Goal: Transaction & Acquisition: Purchase product/service

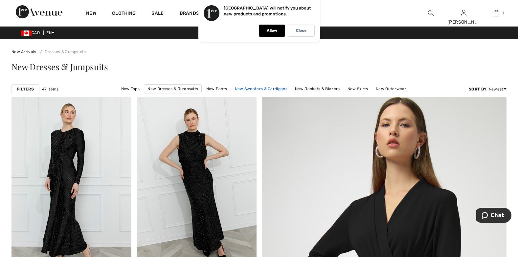
click at [254, 89] on link "New Sweaters & Cardigans" at bounding box center [260, 89] width 59 height 9
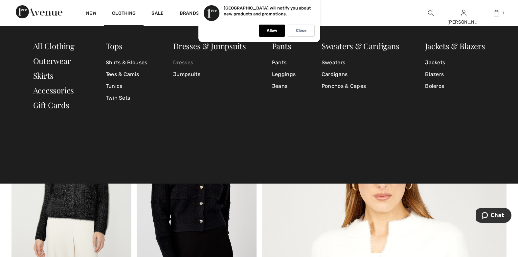
click at [181, 62] on link "Dresses" at bounding box center [209, 63] width 73 height 12
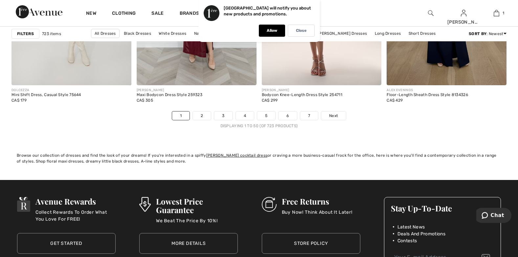
scroll to position [3212, 0]
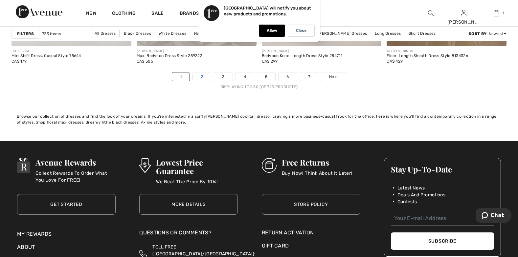
click at [201, 81] on link "2" at bounding box center [202, 77] width 18 height 9
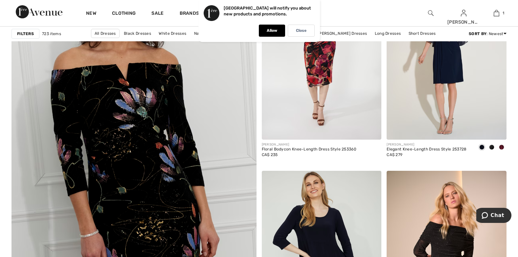
scroll to position [1808, 0]
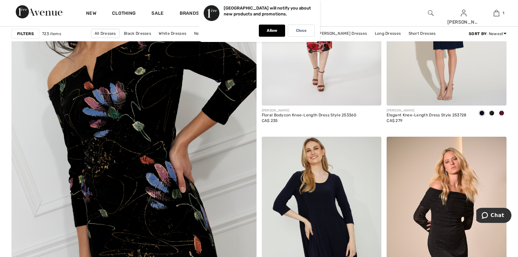
click at [148, 132] on img at bounding box center [134, 146] width 294 height 440
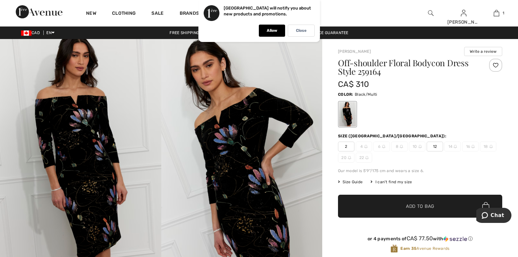
click at [243, 133] on img at bounding box center [241, 160] width 161 height 242
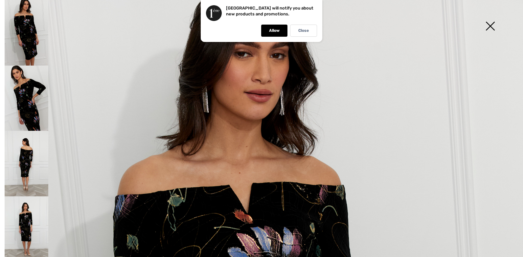
click at [28, 104] on img at bounding box center [27, 99] width 44 height 66
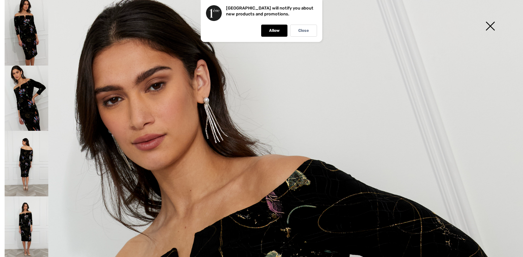
click at [29, 150] on img at bounding box center [27, 164] width 44 height 66
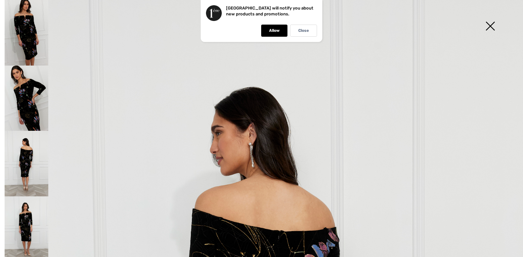
click at [30, 36] on img at bounding box center [27, 33] width 44 height 66
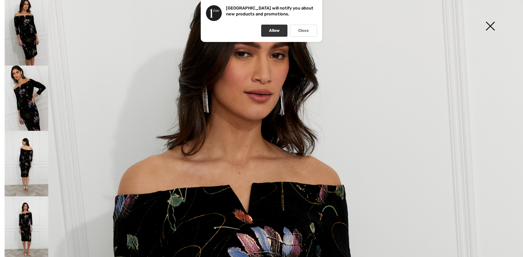
click at [272, 32] on p "Allow" at bounding box center [274, 30] width 11 height 5
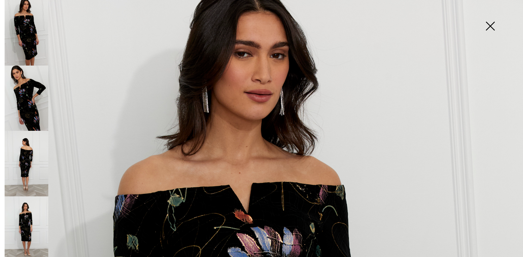
click at [25, 98] on img at bounding box center [27, 99] width 44 height 66
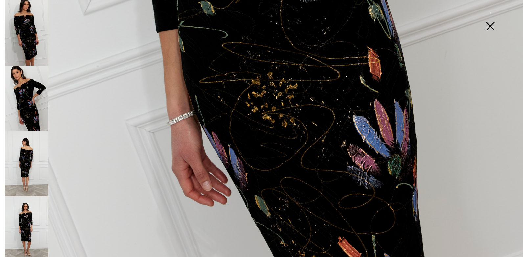
scroll to position [519, 0]
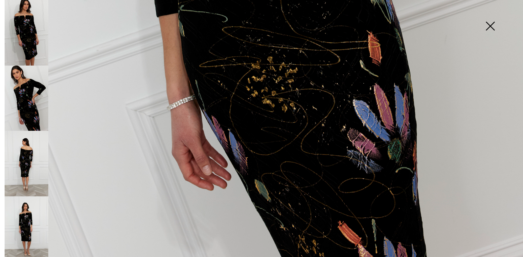
click at [25, 212] on img at bounding box center [27, 230] width 44 height 66
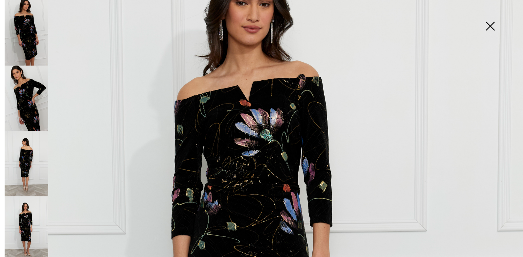
scroll to position [100, 0]
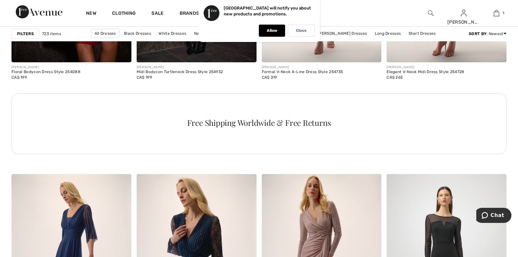
scroll to position [2357, 0]
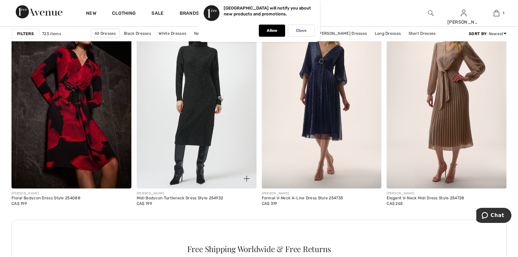
click at [207, 132] on img at bounding box center [197, 99] width 120 height 180
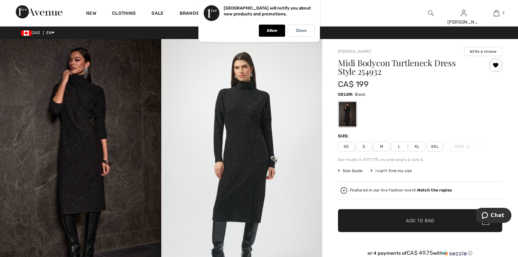
click at [399, 145] on span "L" at bounding box center [399, 147] width 16 height 10
click at [400, 218] on span "✔ Added to Bag" at bounding box center [410, 221] width 40 height 7
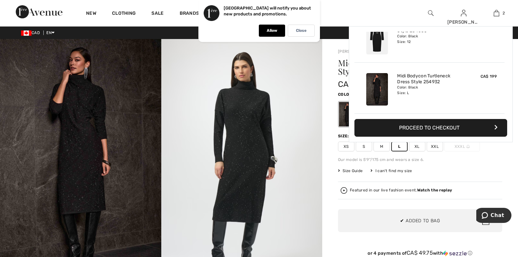
click at [246, 128] on img at bounding box center [241, 159] width 161 height 241
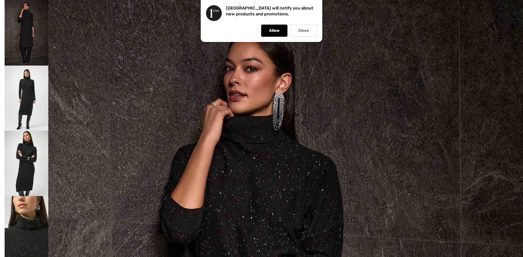
click at [29, 147] on img at bounding box center [27, 163] width 44 height 65
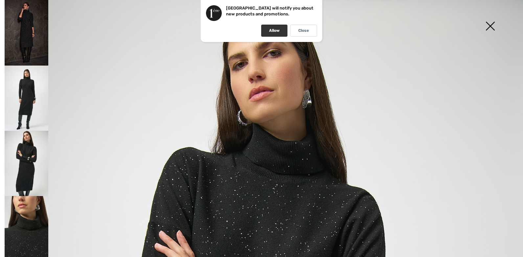
click at [267, 31] on div "Allow" at bounding box center [274, 31] width 26 height 12
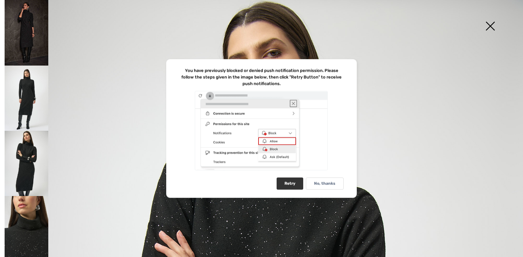
click at [288, 183] on div "Retry" at bounding box center [289, 184] width 27 height 12
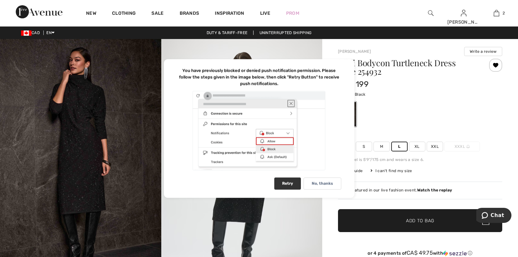
click at [285, 181] on div "Retry" at bounding box center [287, 184] width 27 height 12
click at [270, 139] on div at bounding box center [259, 131] width 164 height 81
click at [286, 184] on div "Retry" at bounding box center [284, 184] width 32 height 12
drag, startPoint x: 281, startPoint y: 107, endPoint x: 286, endPoint y: 109, distance: 5.6
click at [282, 107] on div at bounding box center [259, 131] width 164 height 81
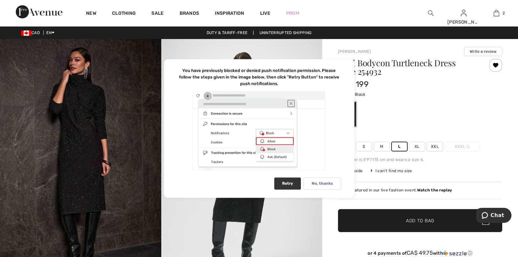
click at [288, 184] on div "Retry" at bounding box center [287, 184] width 27 height 12
click at [321, 180] on div "No, thanks" at bounding box center [322, 184] width 38 height 12
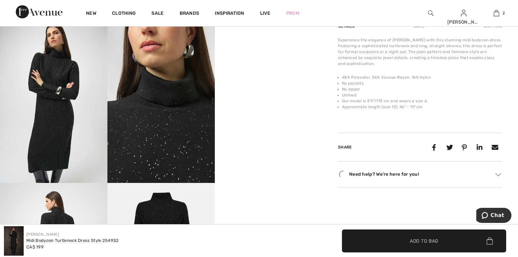
scroll to position [276, 0]
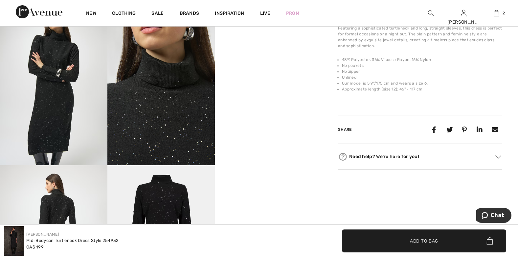
click at [262, 58] on video "Your browser does not support the video tag." at bounding box center [268, 32] width 107 height 54
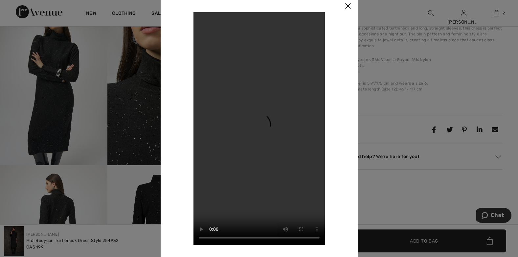
click at [346, 4] on img at bounding box center [348, 6] width 20 height 20
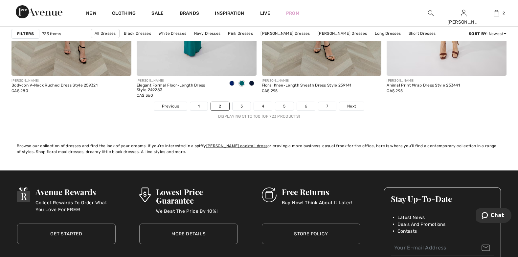
scroll to position [3187, 0]
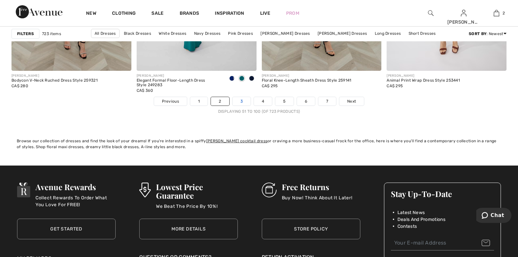
click at [240, 103] on link "3" at bounding box center [241, 101] width 18 height 9
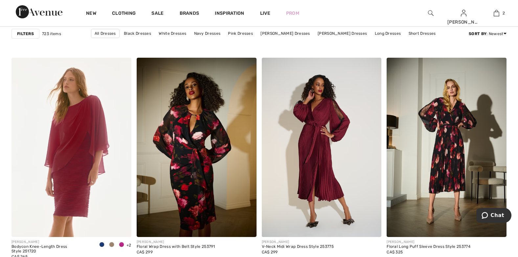
scroll to position [2580, 0]
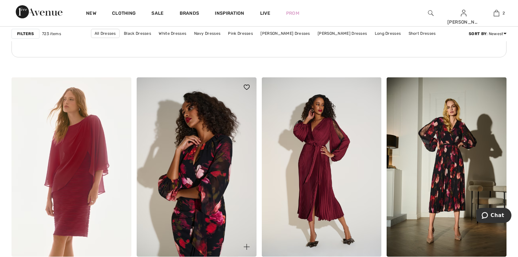
click at [194, 175] on img at bounding box center [197, 167] width 120 height 180
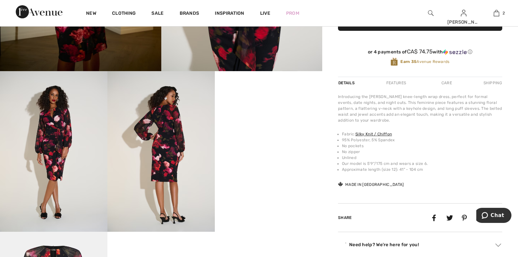
scroll to position [222, 0]
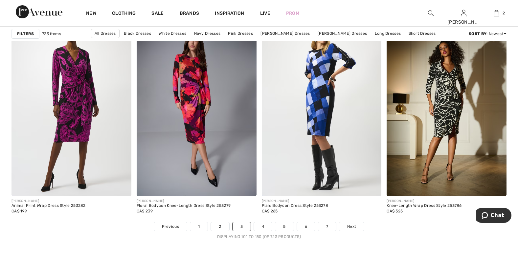
scroll to position [2450, 0]
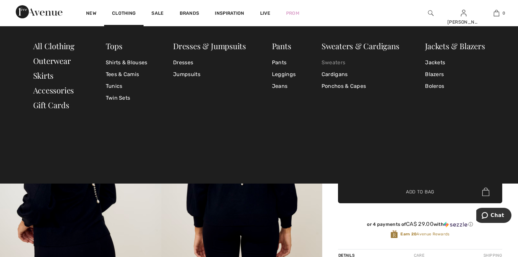
click at [332, 61] on link "Sweaters" at bounding box center [360, 63] width 78 height 12
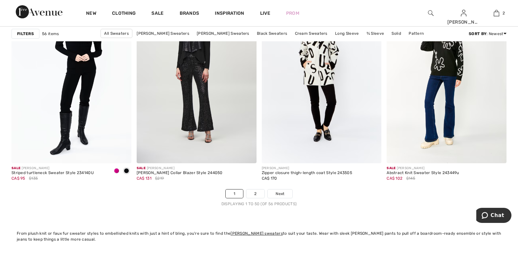
scroll to position [3100, 0]
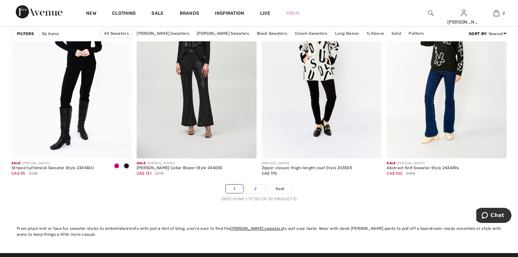
click at [256, 187] on link "2" at bounding box center [255, 189] width 18 height 9
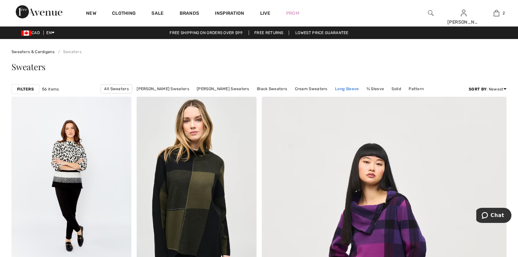
click at [344, 87] on link "Long Sleeve" at bounding box center [347, 89] width 30 height 9
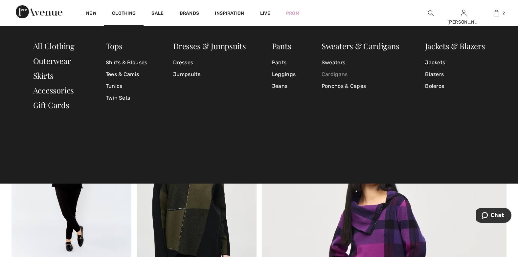
click at [328, 74] on link "Cardigans" at bounding box center [360, 75] width 78 height 12
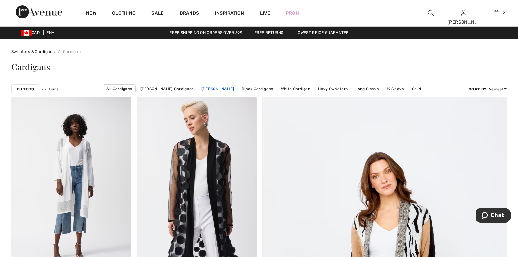
click at [225, 88] on link "[PERSON_NAME]" at bounding box center [217, 89] width 39 height 9
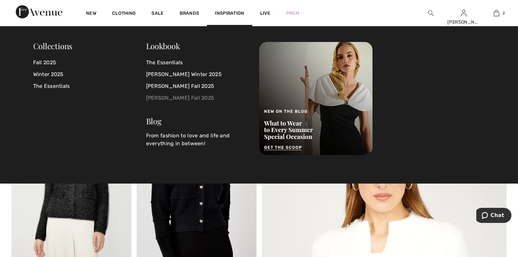
click at [181, 96] on link "[PERSON_NAME] Fall 2025" at bounding box center [198, 98] width 105 height 12
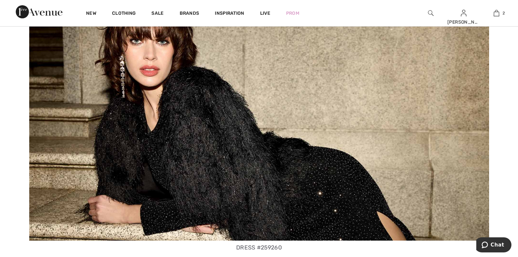
scroll to position [2159, 0]
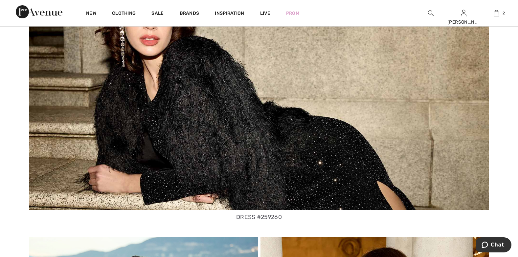
click at [264, 138] on img at bounding box center [259, 82] width 460 height 258
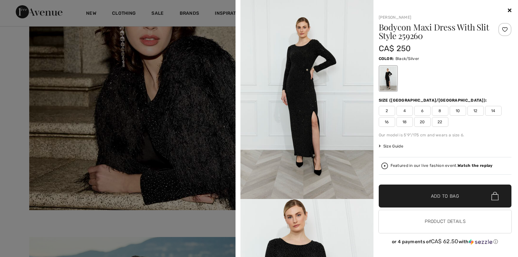
click at [507, 9] on icon at bounding box center [509, 10] width 4 height 5
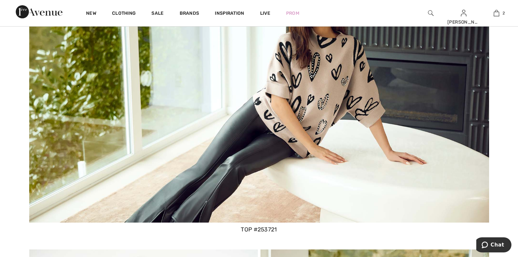
scroll to position [0, 0]
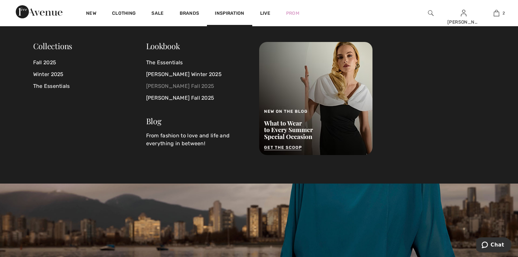
click at [187, 83] on link "[PERSON_NAME] Fall 2025" at bounding box center [198, 86] width 105 height 12
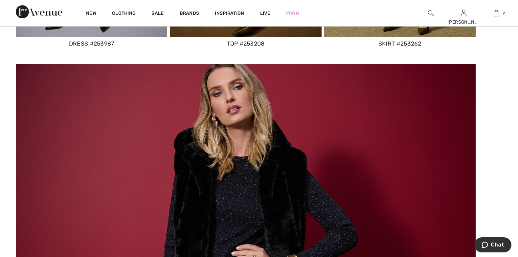
scroll to position [1741, 0]
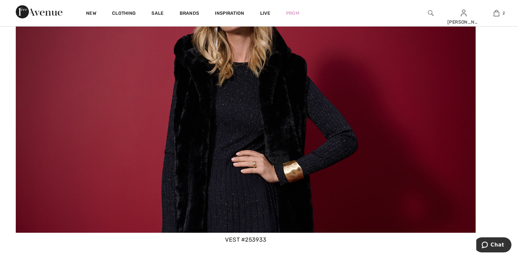
click at [295, 111] on img at bounding box center [246, 101] width 460 height 263
click at [283, 114] on img at bounding box center [246, 101] width 460 height 263
click at [233, 239] on div "vest #253933" at bounding box center [246, 240] width 460 height 9
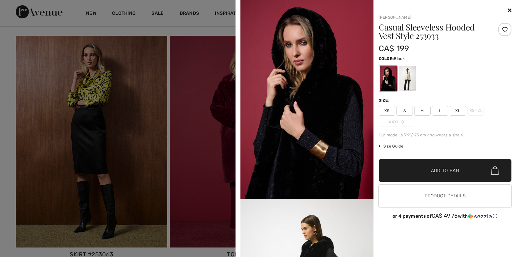
scroll to position [338, 0]
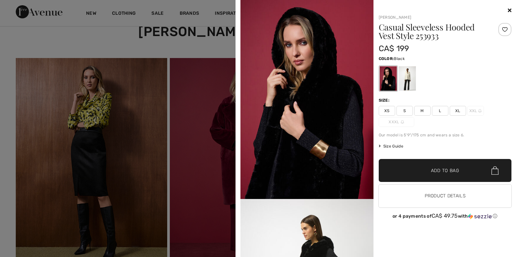
click at [440, 110] on span "L" at bounding box center [440, 111] width 16 height 10
click at [332, 122] on img at bounding box center [306, 99] width 133 height 199
click at [107, 168] on div at bounding box center [259, 128] width 518 height 257
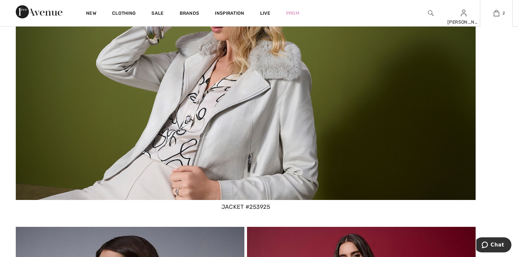
scroll to position [277, 0]
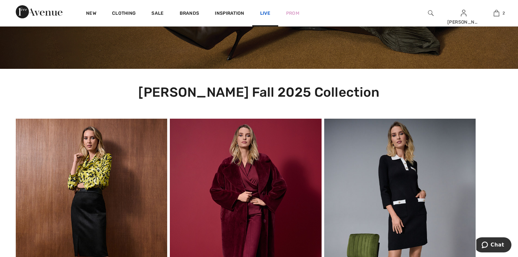
click at [264, 11] on link "Live" at bounding box center [265, 13] width 10 height 7
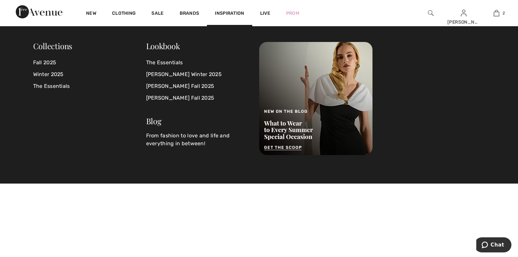
click at [235, 13] on span "Inspiration" at bounding box center [229, 14] width 29 height 7
click at [224, 11] on span "Inspiration" at bounding box center [229, 14] width 29 height 7
click at [180, 71] on link "[PERSON_NAME] Winter 2025" at bounding box center [198, 75] width 105 height 12
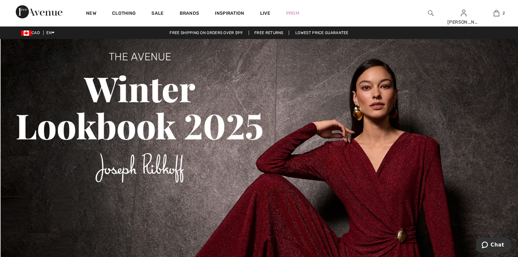
click at [428, 12] on img at bounding box center [431, 13] width 6 height 8
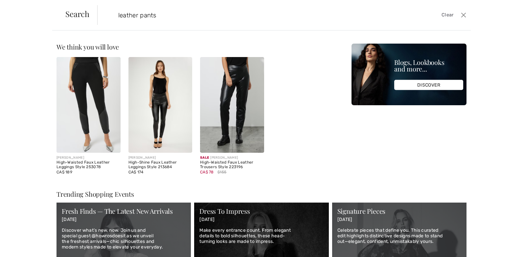
type input "leather pants"
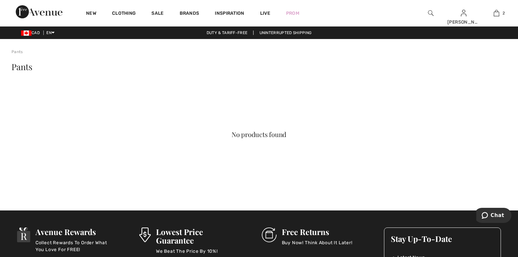
click at [429, 11] on img at bounding box center [431, 13] width 6 height 8
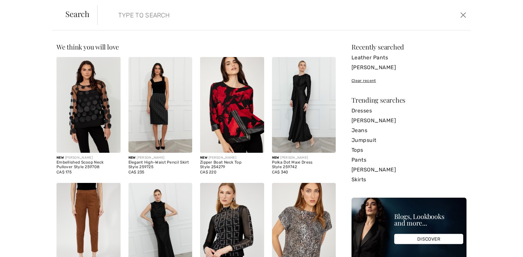
click at [151, 15] on input "search" at bounding box center [242, 15] width 258 height 20
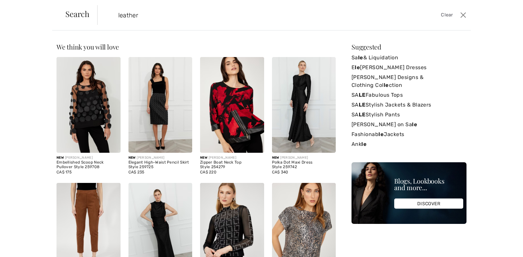
type input "leather"
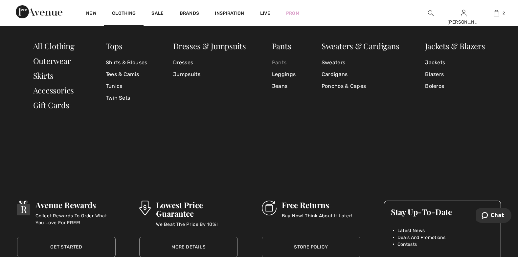
click at [278, 62] on link "Pants" at bounding box center [284, 63] width 24 height 12
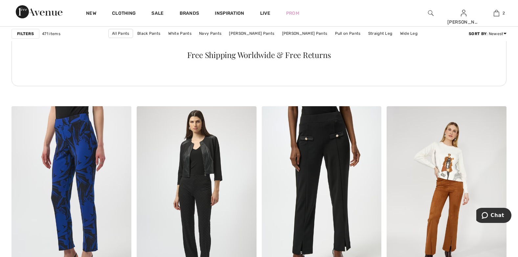
scroll to position [2638, 0]
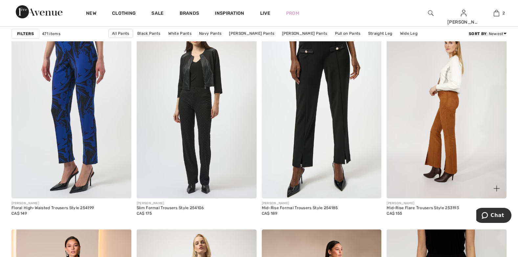
click at [450, 119] on img at bounding box center [446, 109] width 120 height 180
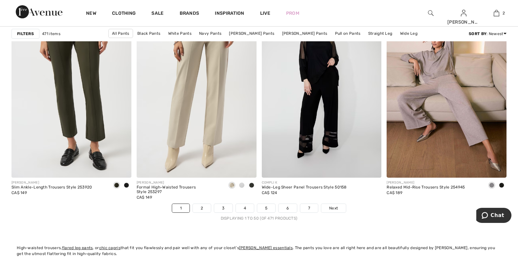
scroll to position [3100, 0]
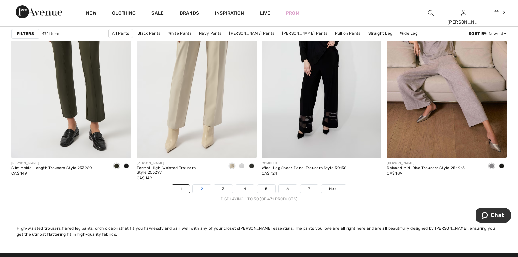
click at [199, 186] on link "2" at bounding box center [202, 189] width 18 height 9
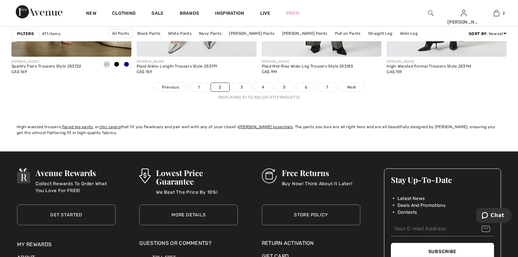
scroll to position [3218, 0]
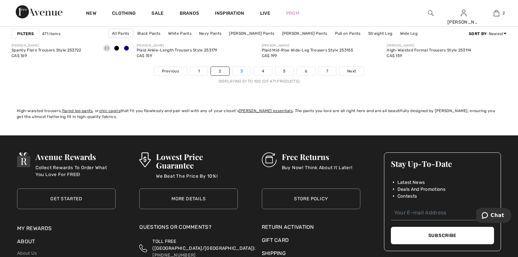
click at [242, 69] on link "3" at bounding box center [241, 71] width 18 height 9
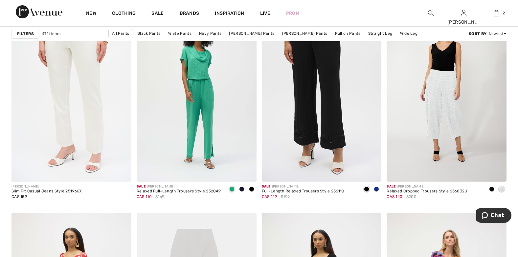
scroll to position [2923, 0]
